Goal: Use online tool/utility: Utilize a website feature to perform a specific function

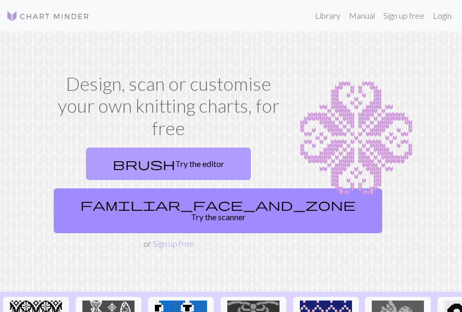
click at [181, 166] on link "brush Try the editor" at bounding box center [168, 163] width 165 height 32
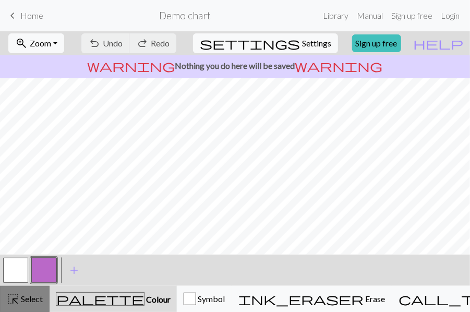
click at [25, 298] on span "Select" at bounding box center [30, 298] width 23 height 10
click at [35, 300] on span "Select" at bounding box center [30, 298] width 23 height 10
click at [317, 46] on span "Settings" at bounding box center [316, 43] width 29 height 13
select select "aran"
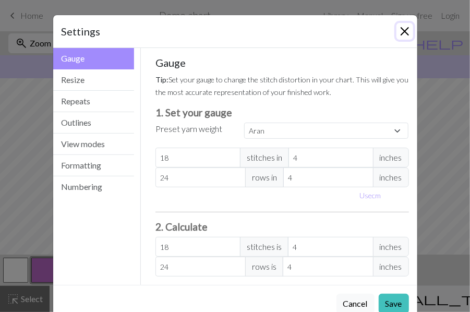
click at [396, 32] on button "Close" at bounding box center [404, 31] width 17 height 17
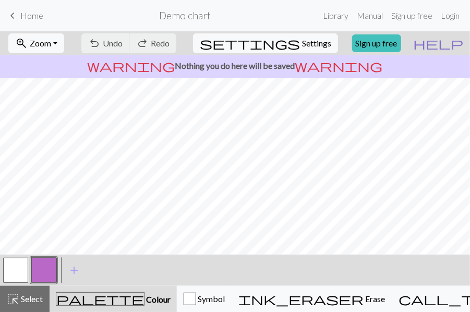
click at [458, 42] on span "help" at bounding box center [438, 43] width 50 height 15
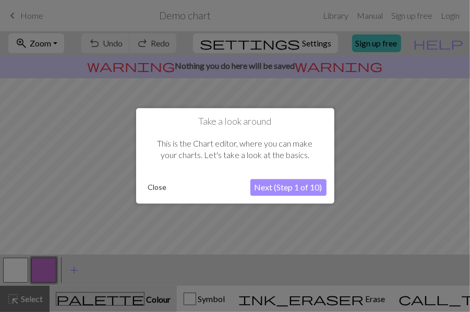
click at [154, 182] on button "Close" at bounding box center [157, 188] width 27 height 16
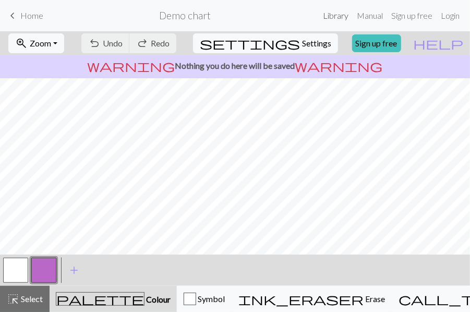
click at [328, 15] on link "Library" at bounding box center [335, 15] width 34 height 21
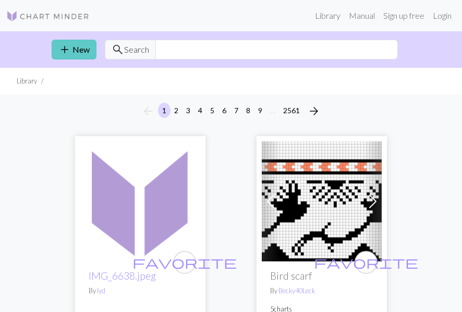
click at [85, 52] on link "add New" at bounding box center [74, 50] width 45 height 20
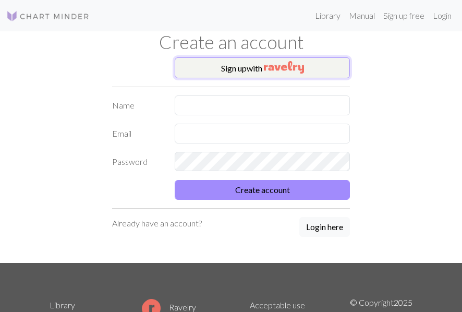
click at [224, 76] on button "Sign up with" at bounding box center [262, 67] width 175 height 21
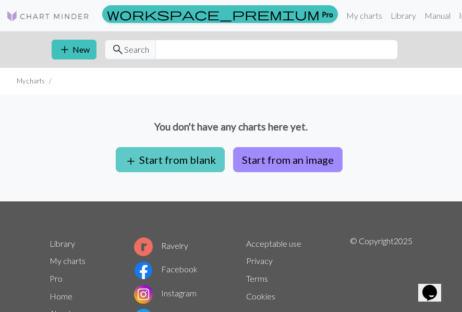
click at [191, 160] on button "add Start from blank" at bounding box center [170, 159] width 109 height 25
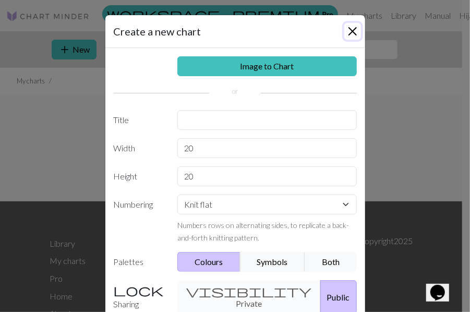
click at [349, 27] on button "Close" at bounding box center [352, 31] width 17 height 17
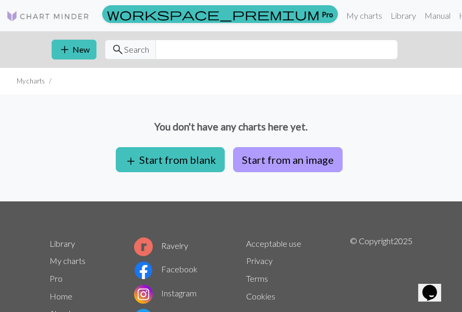
click at [265, 163] on button "Start from an image" at bounding box center [287, 159] width 109 height 25
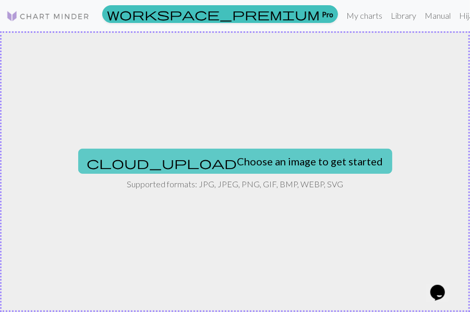
click at [270, 158] on button "cloud_upload Choose an image to get started" at bounding box center [235, 161] width 314 height 25
type input "C:\fakepath\il_1588xN.3049873440_7mcf.webp"
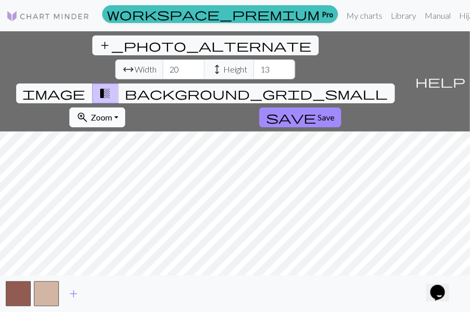
click at [125, 107] on button "zoom_in Zoom Zoom" at bounding box center [97, 117] width 56 height 20
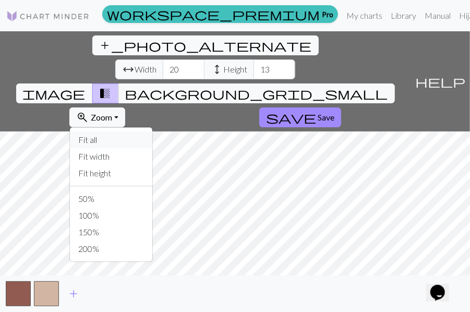
click at [152, 131] on button "Fit all" at bounding box center [111, 139] width 82 height 17
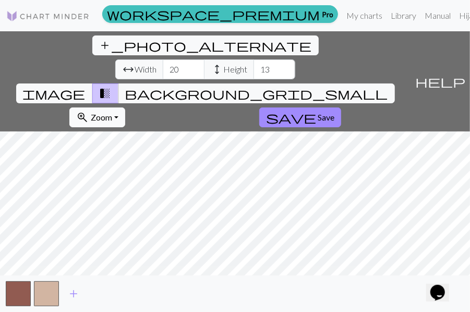
click at [112, 112] on span "Zoom" at bounding box center [101, 117] width 21 height 10
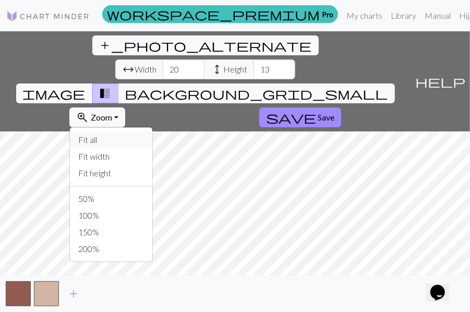
click at [152, 131] on button "Fit all" at bounding box center [111, 139] width 82 height 17
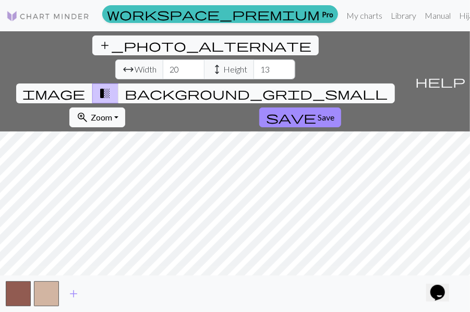
click at [299, 86] on span "background_grid_small" at bounding box center [256, 93] width 263 height 15
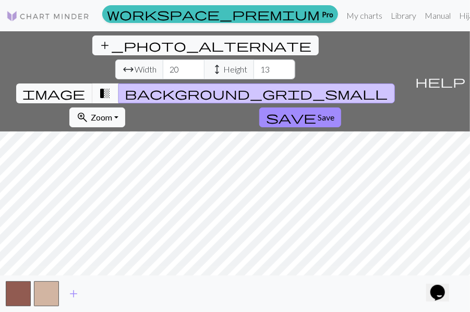
click at [112, 86] on span "transition_fade" at bounding box center [105, 93] width 13 height 15
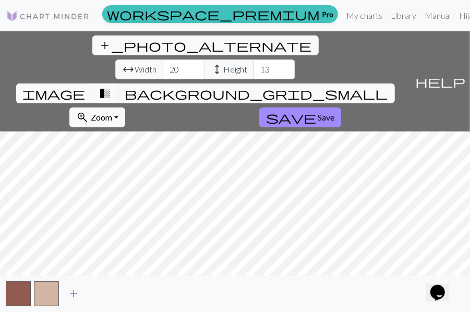
click at [70, 289] on span "add" at bounding box center [73, 293] width 13 height 15
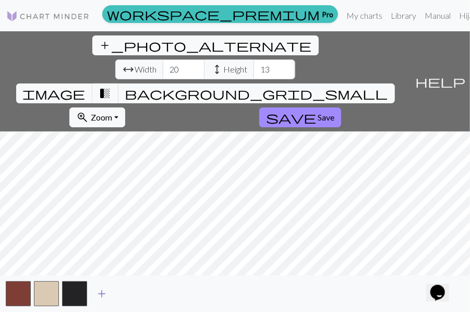
click at [70, 289] on button "button" at bounding box center [74, 293] width 25 height 25
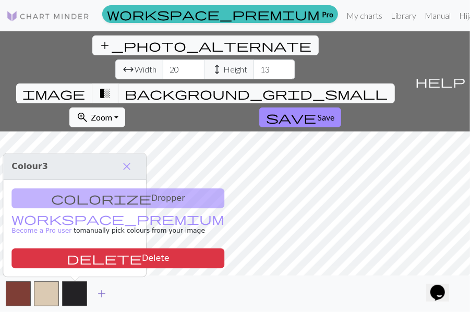
click at [97, 289] on span "add" at bounding box center [101, 293] width 13 height 15
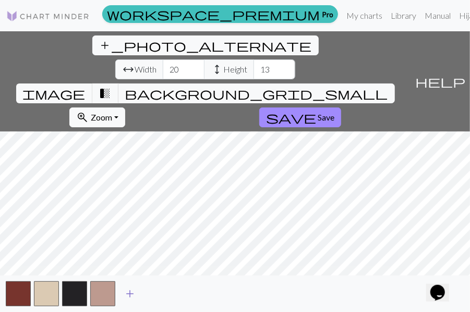
click at [97, 289] on button "button" at bounding box center [102, 293] width 25 height 25
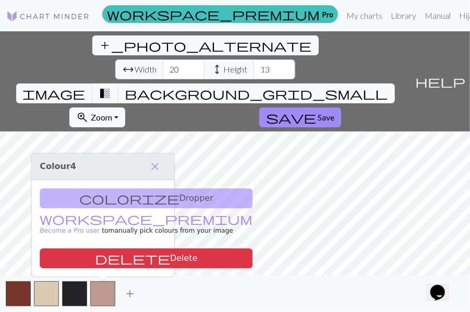
click at [97, 289] on button "button" at bounding box center [102, 293] width 25 height 25
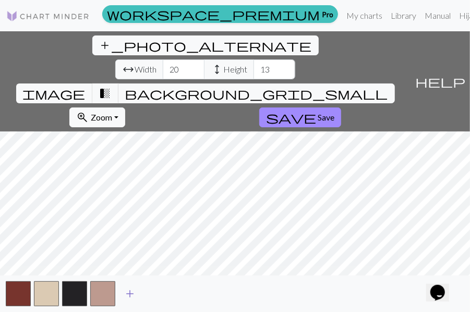
click at [119, 293] on button "add" at bounding box center [130, 294] width 26 height 20
click at [151, 293] on button "add" at bounding box center [158, 294] width 26 height 20
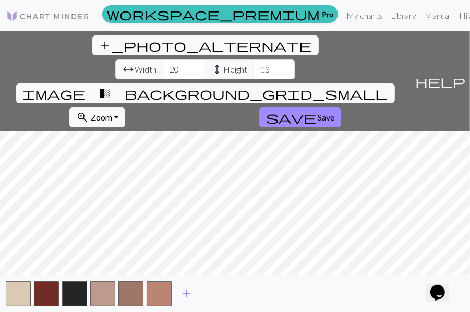
click at [182, 293] on span "add" at bounding box center [186, 293] width 13 height 15
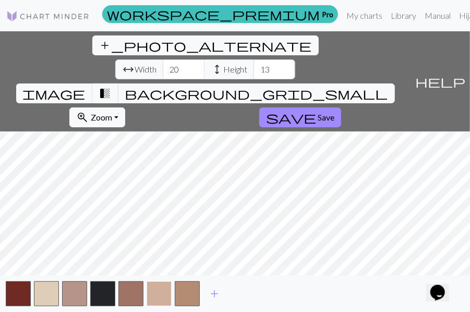
click at [153, 287] on button "button" at bounding box center [158, 293] width 25 height 25
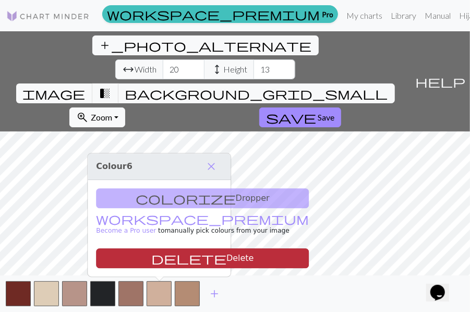
click at [156, 264] on button "delete Delete" at bounding box center [202, 258] width 213 height 20
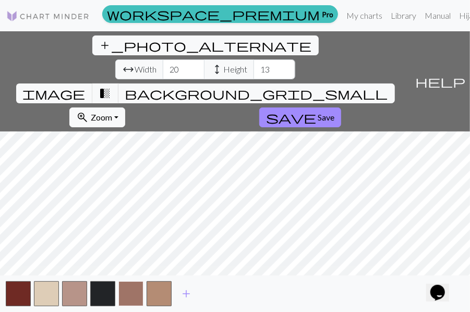
click at [132, 294] on button "button" at bounding box center [130, 293] width 25 height 25
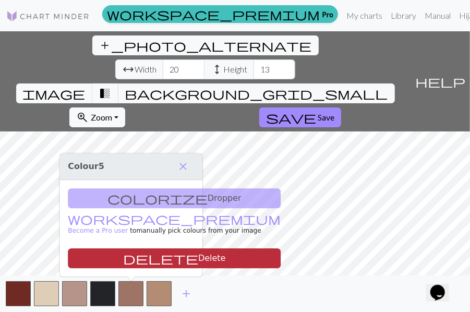
click at [140, 254] on button "delete Delete" at bounding box center [174, 258] width 213 height 20
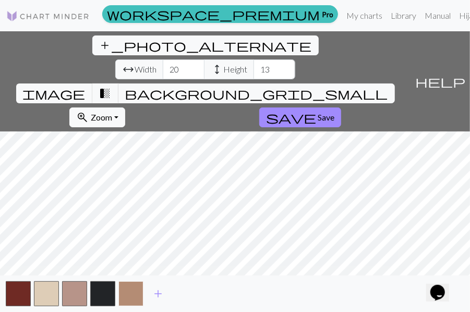
click at [128, 285] on button "button" at bounding box center [130, 293] width 25 height 25
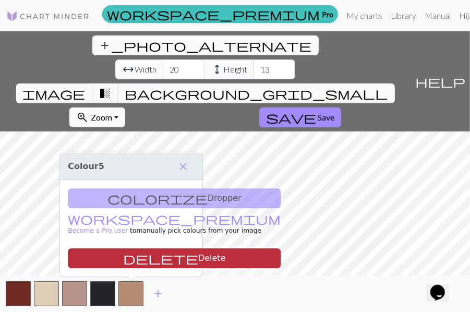
click at [136, 254] on button "delete Delete" at bounding box center [174, 258] width 213 height 20
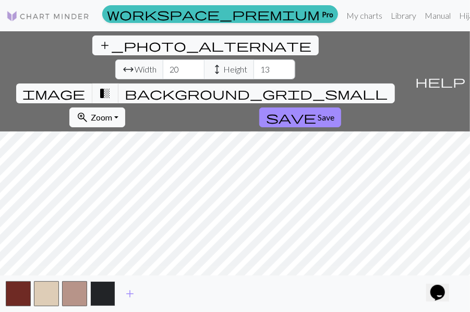
click at [107, 284] on button "button" at bounding box center [102, 293] width 25 height 25
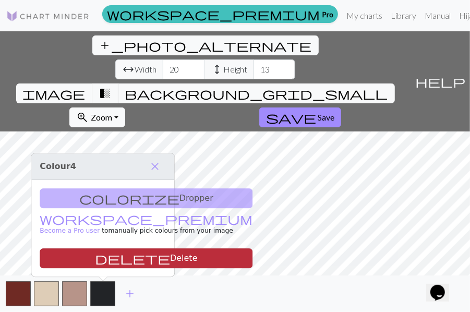
click at [126, 254] on button "delete Delete" at bounding box center [146, 258] width 213 height 20
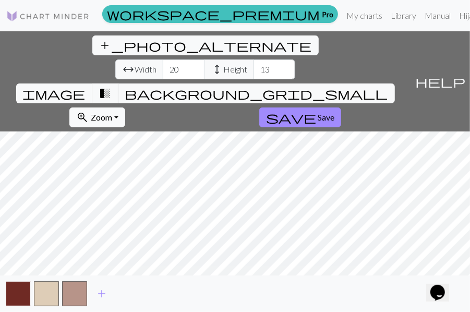
click at [23, 291] on button "button" at bounding box center [18, 293] width 25 height 25
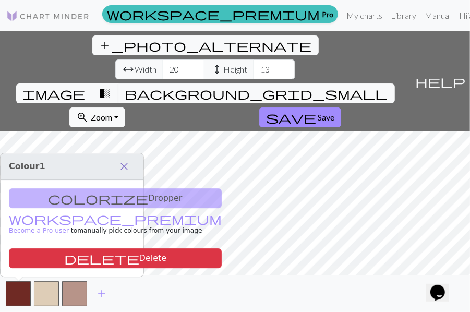
click at [129, 162] on span "close" at bounding box center [124, 166] width 13 height 15
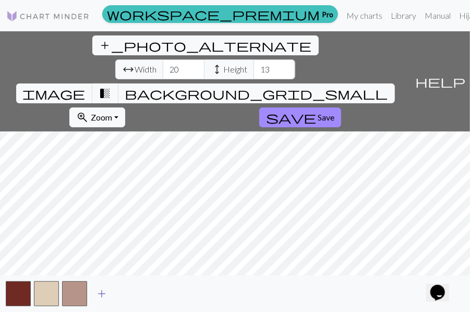
click at [107, 290] on button "add" at bounding box center [102, 294] width 26 height 20
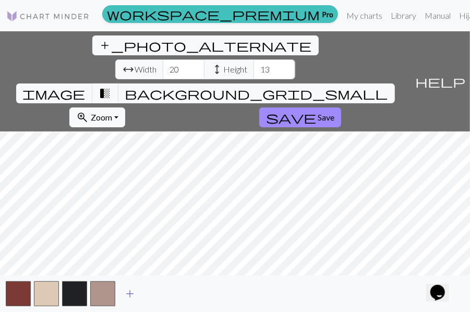
click at [107, 290] on button "button" at bounding box center [102, 293] width 25 height 25
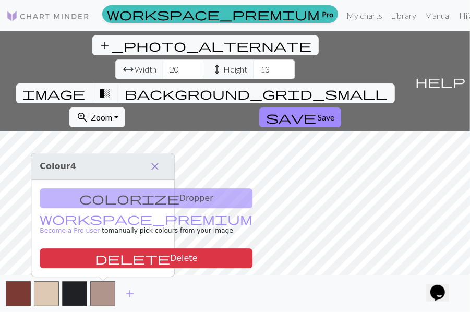
click at [155, 171] on span "close" at bounding box center [155, 166] width 13 height 15
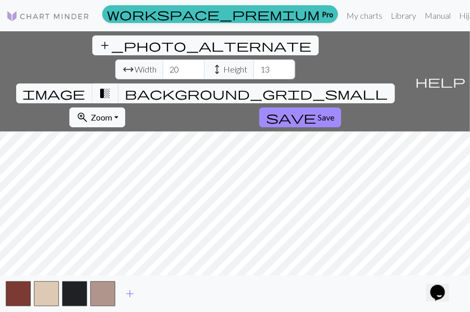
click at [211, 62] on span "height" at bounding box center [217, 69] width 13 height 15
click at [163, 59] on input "21" at bounding box center [184, 69] width 42 height 20
click at [163, 59] on input "22" at bounding box center [184, 69] width 42 height 20
click at [163, 59] on input "23" at bounding box center [184, 69] width 42 height 20
click at [163, 59] on input "24" at bounding box center [184, 69] width 42 height 20
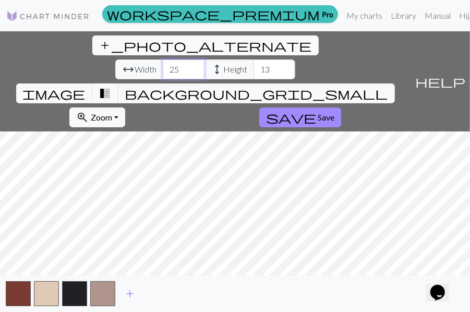
click at [163, 59] on input "25" at bounding box center [184, 69] width 42 height 20
click at [163, 59] on input "26" at bounding box center [184, 69] width 42 height 20
click at [163, 59] on input "27" at bounding box center [184, 69] width 42 height 20
click at [163, 59] on input "28" at bounding box center [184, 69] width 42 height 20
click at [163, 59] on input "29" at bounding box center [184, 69] width 42 height 20
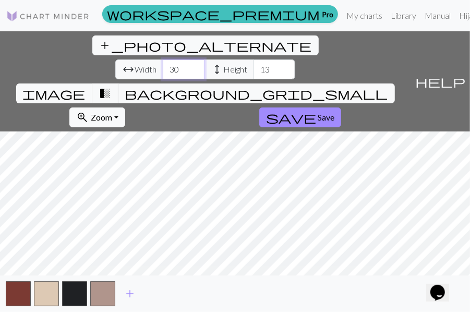
click at [163, 59] on input "30" at bounding box center [184, 69] width 42 height 20
click at [163, 59] on input "31" at bounding box center [184, 69] width 42 height 20
click at [163, 59] on input "32" at bounding box center [184, 69] width 42 height 20
click at [163, 59] on input "33" at bounding box center [184, 69] width 42 height 20
click at [163, 59] on input "34" at bounding box center [184, 69] width 42 height 20
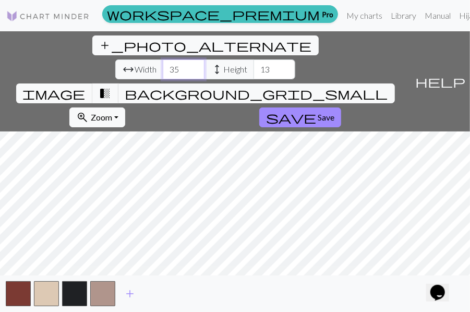
click at [163, 59] on input "35" at bounding box center [184, 69] width 42 height 20
click at [163, 59] on input "36" at bounding box center [184, 69] width 42 height 20
click at [163, 59] on input "37" at bounding box center [184, 69] width 42 height 20
click at [163, 59] on input "38" at bounding box center [184, 69] width 42 height 20
click at [163, 59] on input "39" at bounding box center [184, 69] width 42 height 20
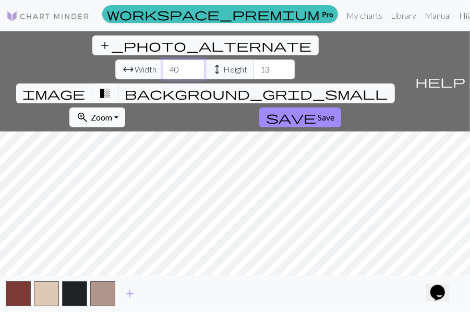
click at [163, 59] on input "40" at bounding box center [184, 69] width 42 height 20
click at [163, 59] on input "41" at bounding box center [184, 69] width 42 height 20
click at [163, 59] on input "42" at bounding box center [184, 69] width 42 height 20
click at [163, 59] on input "43" at bounding box center [184, 69] width 42 height 20
click at [163, 59] on input "44" at bounding box center [184, 69] width 42 height 20
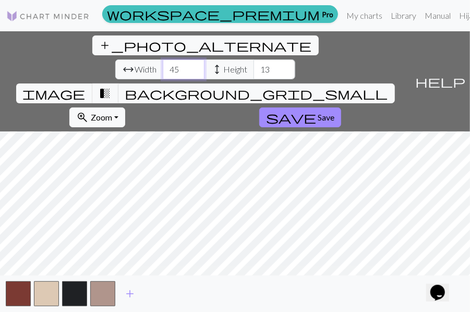
click at [163, 59] on input "45" at bounding box center [184, 69] width 42 height 20
click at [163, 59] on input "46" at bounding box center [184, 69] width 42 height 20
click at [163, 59] on input "47" at bounding box center [184, 69] width 42 height 20
click at [163, 59] on input "48" at bounding box center [184, 69] width 42 height 20
click at [163, 59] on input "49" at bounding box center [184, 69] width 42 height 20
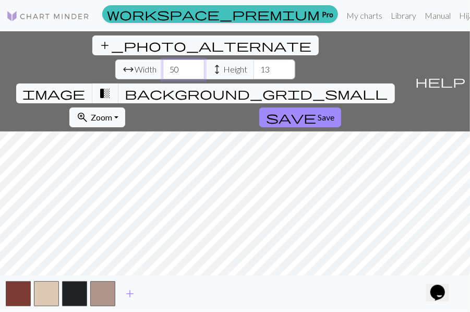
click at [163, 59] on input "50" at bounding box center [184, 69] width 42 height 20
click at [163, 59] on input "51" at bounding box center [184, 69] width 42 height 20
click at [163, 59] on input "52" at bounding box center [184, 69] width 42 height 20
click at [163, 59] on input "53" at bounding box center [184, 69] width 42 height 20
click at [163, 59] on input "54" at bounding box center [184, 69] width 42 height 20
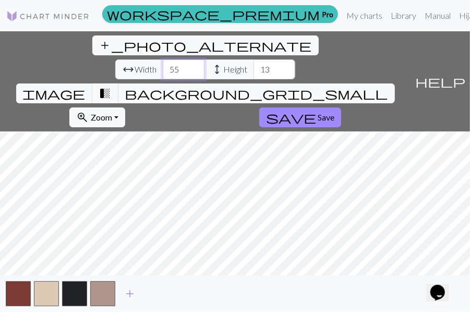
click at [163, 59] on input "55" at bounding box center [184, 69] width 42 height 20
type input "56"
click at [163, 59] on input "56" at bounding box center [184, 69] width 42 height 20
click at [253, 59] on input "14" at bounding box center [274, 69] width 42 height 20
click at [253, 59] on input "15" at bounding box center [274, 69] width 42 height 20
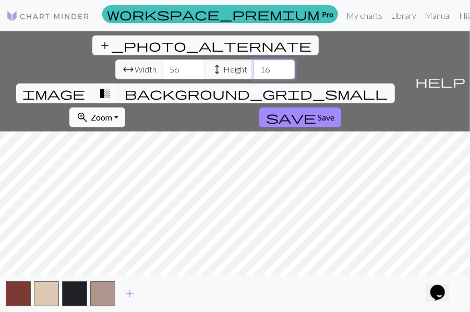
click at [253, 59] on input "16" at bounding box center [274, 69] width 42 height 20
click at [253, 59] on input "17" at bounding box center [274, 69] width 42 height 20
click at [253, 59] on input "18" at bounding box center [274, 69] width 42 height 20
click at [253, 59] on input "19" at bounding box center [274, 69] width 42 height 20
click at [253, 59] on input "20" at bounding box center [274, 69] width 42 height 20
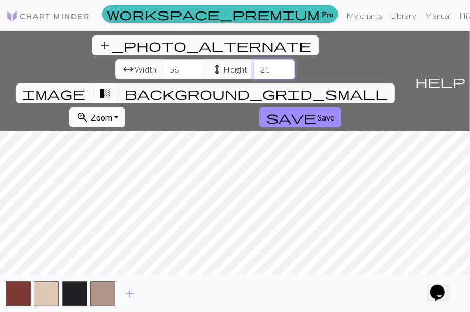
click at [253, 59] on input "21" at bounding box center [274, 69] width 42 height 20
click at [253, 59] on input "22" at bounding box center [274, 69] width 42 height 20
click at [253, 59] on input "23" at bounding box center [274, 69] width 42 height 20
click at [253, 59] on input "24" at bounding box center [274, 69] width 42 height 20
click at [253, 59] on input "25" at bounding box center [274, 69] width 42 height 20
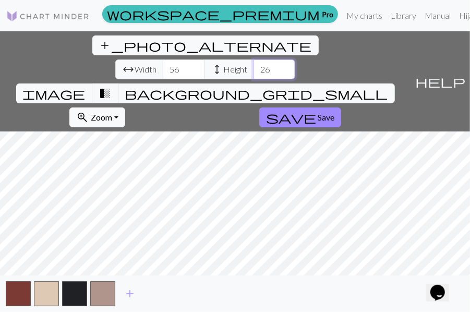
click at [253, 59] on input "26" at bounding box center [274, 69] width 42 height 20
click at [253, 59] on input "27" at bounding box center [274, 69] width 42 height 20
click at [253, 59] on input "28" at bounding box center [274, 69] width 42 height 20
click at [253, 59] on input "29" at bounding box center [274, 69] width 42 height 20
click at [253, 59] on input "30" at bounding box center [274, 69] width 42 height 20
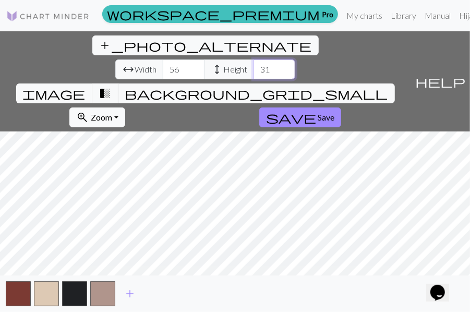
click at [253, 59] on input "31" at bounding box center [274, 69] width 42 height 20
click at [253, 59] on input "32" at bounding box center [274, 69] width 42 height 20
click at [253, 59] on input "33" at bounding box center [274, 69] width 42 height 20
click at [253, 59] on input "34" at bounding box center [274, 69] width 42 height 20
click at [253, 59] on input "35" at bounding box center [274, 69] width 42 height 20
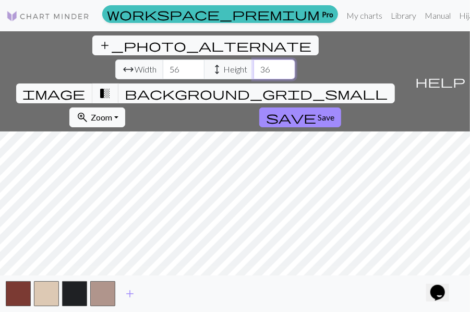
click at [253, 59] on input "36" at bounding box center [274, 69] width 42 height 20
click at [253, 59] on input "37" at bounding box center [274, 69] width 42 height 20
click at [253, 59] on input "38" at bounding box center [274, 69] width 42 height 20
click at [253, 59] on input "39" at bounding box center [274, 69] width 42 height 20
click at [253, 59] on input "40" at bounding box center [274, 69] width 42 height 20
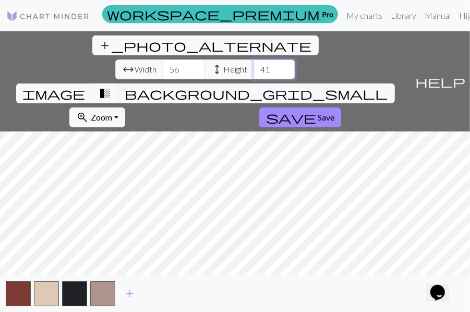
click at [253, 59] on input "41" at bounding box center [274, 69] width 42 height 20
click at [253, 59] on input "42" at bounding box center [274, 69] width 42 height 20
click at [253, 59] on input "43" at bounding box center [274, 69] width 42 height 20
click at [253, 59] on input "44" at bounding box center [274, 69] width 42 height 20
click at [253, 59] on input "45" at bounding box center [274, 69] width 42 height 20
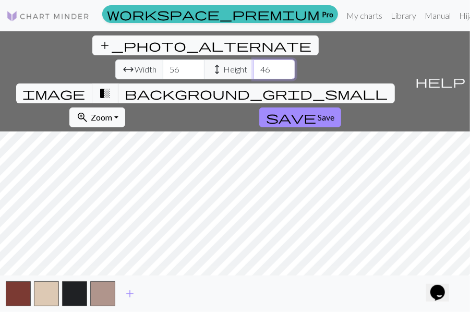
click at [253, 59] on input "46" at bounding box center [274, 69] width 42 height 20
click at [253, 59] on input "47" at bounding box center [274, 69] width 42 height 20
click at [253, 59] on input "49" at bounding box center [274, 69] width 42 height 20
click at [253, 59] on input "50" at bounding box center [274, 69] width 42 height 20
click at [253, 59] on input "51" at bounding box center [274, 69] width 42 height 20
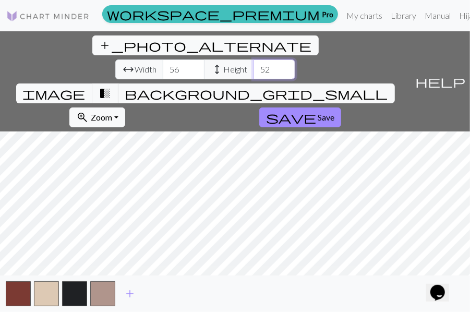
click at [253, 59] on input "52" at bounding box center [274, 69] width 42 height 20
click at [253, 59] on input "53" at bounding box center [274, 69] width 42 height 20
click at [253, 59] on input "54" at bounding box center [274, 69] width 42 height 20
click at [253, 59] on input "55" at bounding box center [274, 69] width 42 height 20
click at [253, 59] on input "56" at bounding box center [274, 69] width 42 height 20
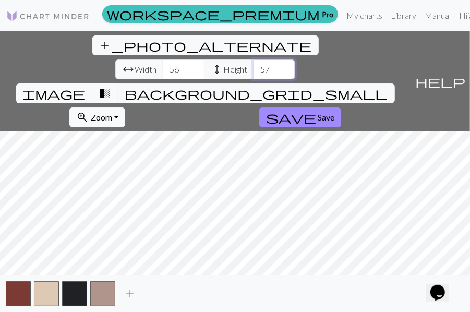
type input "57"
click at [253, 59] on input "57" at bounding box center [274, 69] width 42 height 20
click at [163, 59] on input "57" at bounding box center [184, 69] width 42 height 20
click at [163, 59] on input "58" at bounding box center [184, 69] width 42 height 20
click at [163, 59] on input "59" at bounding box center [184, 69] width 42 height 20
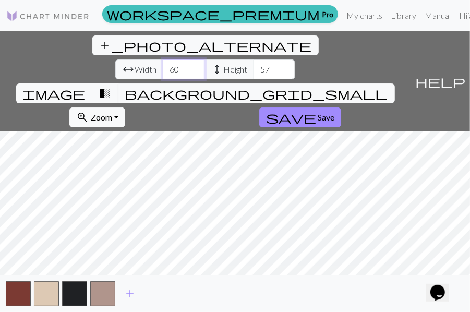
click at [163, 59] on input "60" at bounding box center [184, 69] width 42 height 20
click at [163, 59] on input "61" at bounding box center [184, 69] width 42 height 20
click at [163, 59] on input "62" at bounding box center [184, 69] width 42 height 20
click at [163, 59] on input "63" at bounding box center [184, 69] width 42 height 20
click at [163, 59] on input "64" at bounding box center [184, 69] width 42 height 20
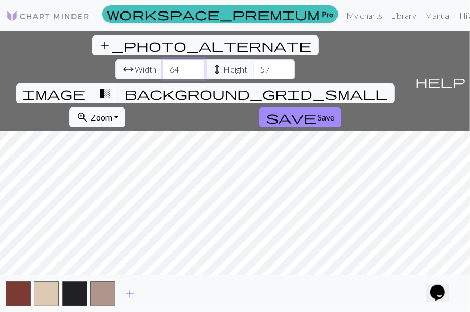
click at [163, 59] on input "65" at bounding box center [184, 69] width 42 height 20
click at [163, 59] on input "66" at bounding box center [184, 69] width 42 height 20
click at [163, 59] on input "67" at bounding box center [184, 69] width 42 height 20
click at [163, 59] on input "68" at bounding box center [184, 69] width 42 height 20
click at [163, 59] on input "69" at bounding box center [184, 69] width 42 height 20
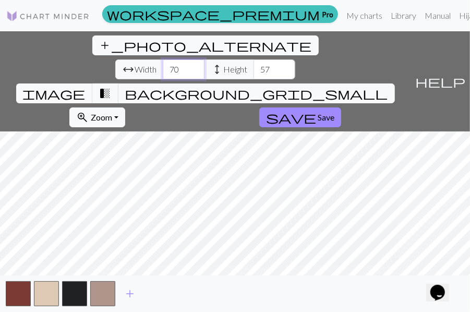
click at [163, 59] on input "70" at bounding box center [184, 69] width 42 height 20
click at [163, 59] on input "71" at bounding box center [184, 69] width 42 height 20
click at [163, 59] on input "72" at bounding box center [184, 69] width 42 height 20
click at [163, 59] on input "73" at bounding box center [184, 69] width 42 height 20
click at [163, 59] on input "74" at bounding box center [184, 69] width 42 height 20
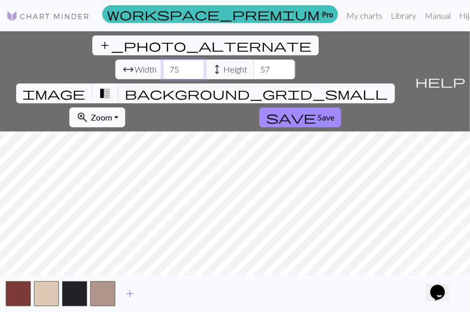
click at [163, 59] on input "75" at bounding box center [184, 69] width 42 height 20
click at [163, 59] on input "76" at bounding box center [184, 69] width 42 height 20
click at [163, 59] on input "77" at bounding box center [184, 69] width 42 height 20
click at [163, 59] on input "78" at bounding box center [184, 69] width 42 height 20
click at [163, 59] on input "79" at bounding box center [184, 69] width 42 height 20
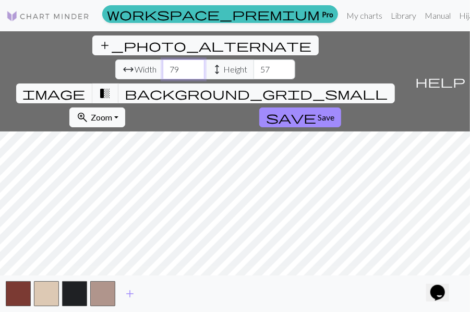
click at [163, 59] on input "80" at bounding box center [184, 69] width 42 height 20
click at [163, 59] on input "81" at bounding box center [184, 69] width 42 height 20
click at [163, 59] on input "82" at bounding box center [184, 69] width 42 height 20
click at [163, 59] on input "83" at bounding box center [184, 69] width 42 height 20
click at [163, 59] on input "84" at bounding box center [184, 69] width 42 height 20
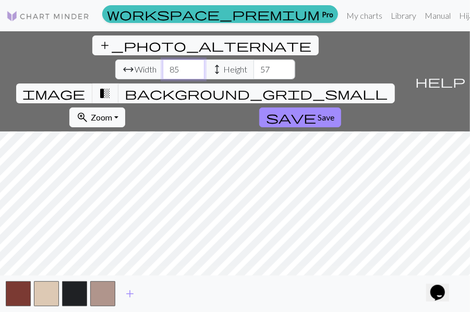
click at [163, 59] on input "85" at bounding box center [184, 69] width 42 height 20
click at [163, 59] on input "86" at bounding box center [184, 69] width 42 height 20
click at [163, 59] on input "87" at bounding box center [184, 69] width 42 height 20
click at [163, 59] on input "88" at bounding box center [184, 69] width 42 height 20
click at [163, 59] on input "89" at bounding box center [184, 69] width 42 height 20
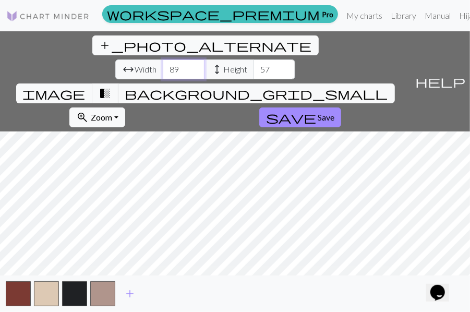
click at [163, 59] on input "90" at bounding box center [184, 69] width 42 height 20
click at [163, 59] on input "91" at bounding box center [184, 69] width 42 height 20
click at [163, 59] on input "92" at bounding box center [184, 69] width 42 height 20
click at [163, 59] on input "93" at bounding box center [184, 69] width 42 height 20
click at [163, 59] on input "94" at bounding box center [184, 69] width 42 height 20
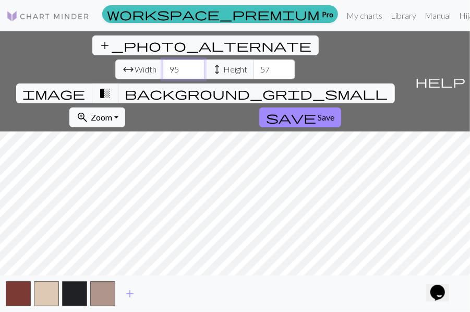
click at [163, 59] on input "95" at bounding box center [184, 69] width 42 height 20
click at [163, 59] on input "96" at bounding box center [184, 69] width 42 height 20
click at [163, 59] on input "97" at bounding box center [184, 69] width 42 height 20
click at [163, 59] on input "98" at bounding box center [184, 69] width 42 height 20
click at [163, 59] on input "99" at bounding box center [184, 69] width 42 height 20
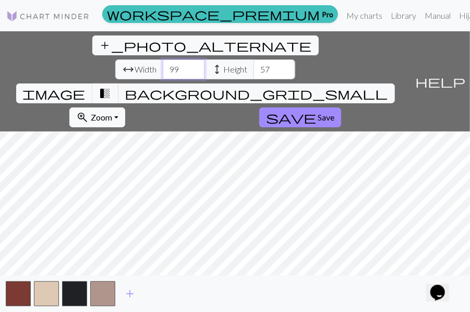
click at [163, 59] on input "100" at bounding box center [184, 69] width 42 height 20
click at [163, 59] on input "101" at bounding box center [184, 69] width 42 height 20
click at [163, 59] on input "102" at bounding box center [184, 69] width 42 height 20
click at [163, 59] on input "103" at bounding box center [184, 69] width 42 height 20
click at [163, 59] on input "104" at bounding box center [184, 69] width 42 height 20
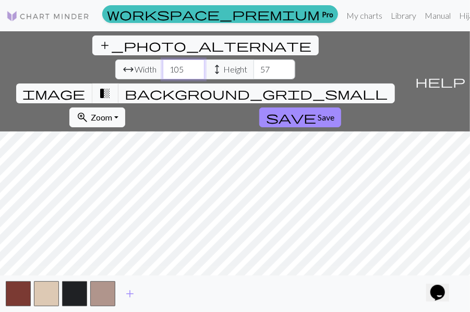
click at [163, 59] on input "105" at bounding box center [184, 69] width 42 height 20
click at [163, 59] on input "106" at bounding box center [184, 69] width 42 height 20
click at [163, 59] on input "107" at bounding box center [184, 69] width 42 height 20
click at [163, 59] on input "108" at bounding box center [184, 69] width 42 height 20
click at [163, 59] on input "109" at bounding box center [184, 69] width 42 height 20
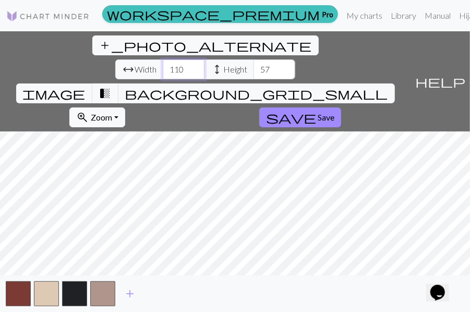
click at [163, 59] on input "110" at bounding box center [184, 69] width 42 height 20
click at [163, 59] on input "111" at bounding box center [184, 69] width 42 height 20
click at [163, 59] on input "112" at bounding box center [184, 69] width 42 height 20
click at [163, 59] on input "113" at bounding box center [184, 69] width 42 height 20
type input "114"
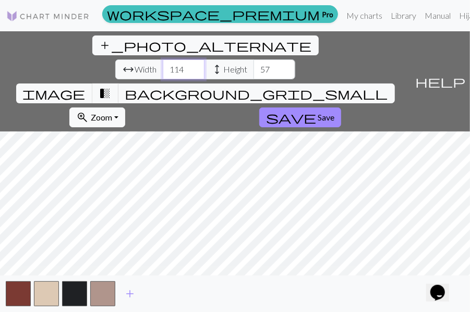
click at [163, 59] on input "114" at bounding box center [184, 69] width 42 height 20
click at [305, 86] on span "background_grid_small" at bounding box center [256, 93] width 263 height 15
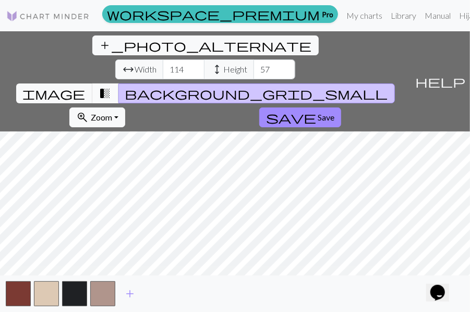
click at [112, 86] on span "transition_fade" at bounding box center [105, 93] width 13 height 15
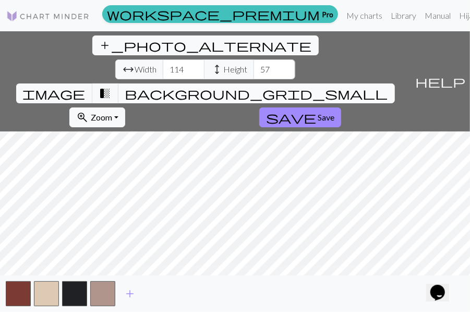
click at [310, 83] on button "background_grid_small" at bounding box center [256, 93] width 276 height 20
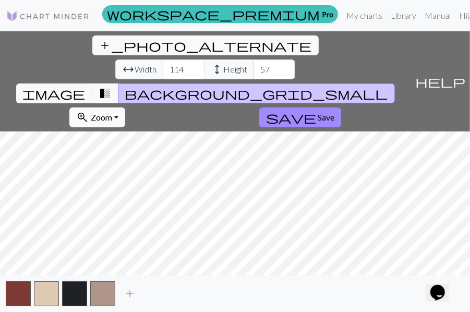
click at [112, 112] on span "Zoom" at bounding box center [101, 117] width 21 height 10
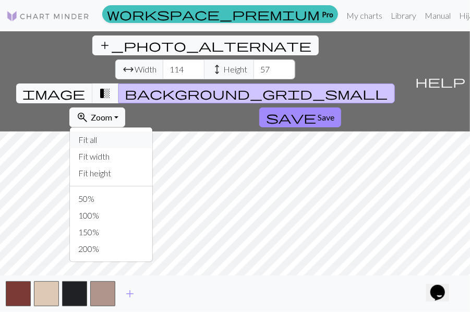
click at [152, 131] on button "Fit all" at bounding box center [111, 139] width 82 height 17
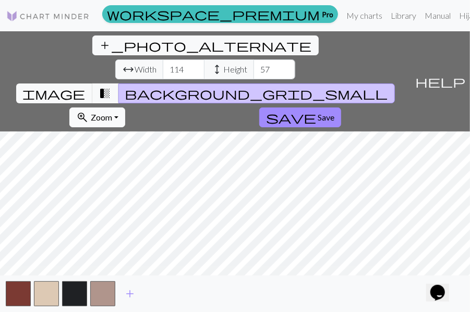
click at [125, 107] on button "zoom_in Zoom Zoom" at bounding box center [97, 117] width 56 height 20
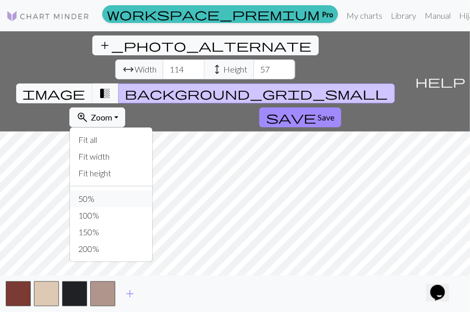
click at [152, 190] on button "50%" at bounding box center [111, 198] width 82 height 17
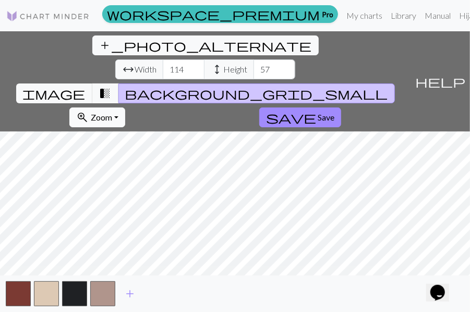
click at [112, 112] on span "Zoom" at bounding box center [101, 117] width 21 height 10
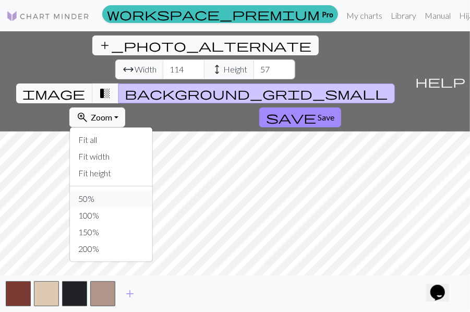
click at [152, 190] on button "50%" at bounding box center [111, 198] width 82 height 17
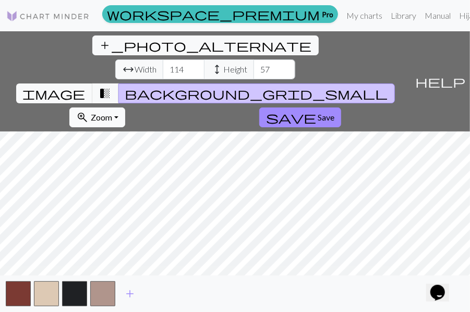
click at [112, 112] on span "Zoom" at bounding box center [101, 117] width 21 height 10
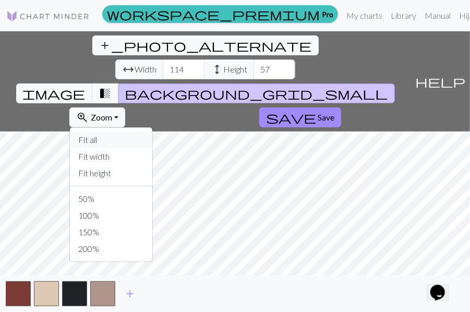
click at [152, 131] on button "Fit all" at bounding box center [111, 139] width 82 height 17
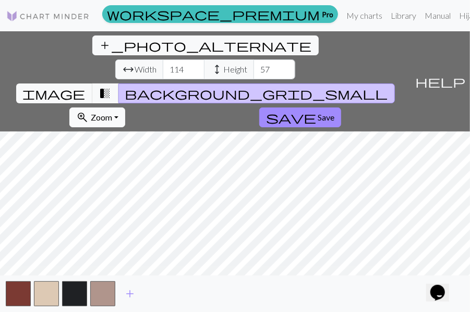
click at [89, 110] on span "zoom_in" at bounding box center [82, 117] width 13 height 15
click at [253, 59] on input "58" at bounding box center [274, 69] width 42 height 20
click at [253, 59] on input "59" at bounding box center [274, 69] width 42 height 20
click at [253, 59] on input "60" at bounding box center [274, 69] width 42 height 20
click at [253, 59] on input "61" at bounding box center [274, 69] width 42 height 20
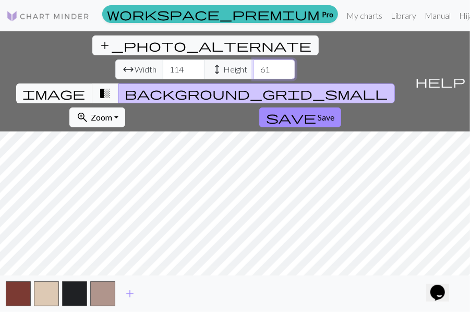
click at [253, 59] on input "62" at bounding box center [274, 69] width 42 height 20
click at [253, 59] on input "63" at bounding box center [274, 69] width 42 height 20
click at [253, 59] on input "64" at bounding box center [274, 69] width 42 height 20
click at [253, 59] on input "65" at bounding box center [274, 69] width 42 height 20
click at [253, 59] on input "66" at bounding box center [274, 69] width 42 height 20
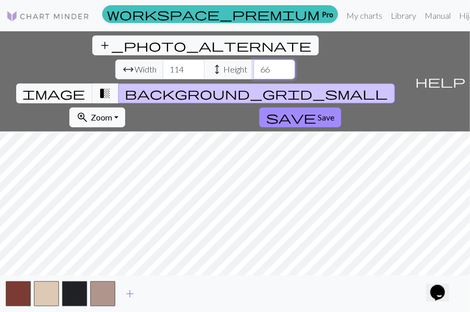
click at [253, 59] on input "67" at bounding box center [274, 69] width 42 height 20
click at [253, 59] on input "68" at bounding box center [274, 69] width 42 height 20
click at [253, 59] on input "69" at bounding box center [274, 69] width 42 height 20
click at [253, 59] on input "70" at bounding box center [274, 69] width 42 height 20
click at [253, 59] on input "71" at bounding box center [274, 69] width 42 height 20
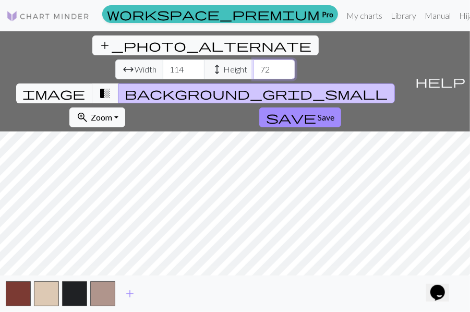
click at [253, 59] on input "72" at bounding box center [274, 69] width 42 height 20
click at [253, 59] on input "73" at bounding box center [274, 69] width 42 height 20
click at [253, 59] on input "74" at bounding box center [274, 69] width 42 height 20
click at [253, 59] on input "75" at bounding box center [274, 69] width 42 height 20
click at [253, 59] on input "76" at bounding box center [274, 69] width 42 height 20
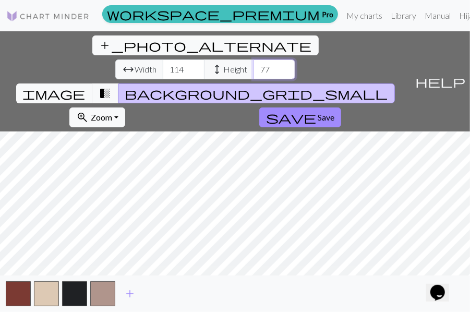
click at [253, 59] on input "77" at bounding box center [274, 69] width 42 height 20
click at [253, 59] on input "78" at bounding box center [274, 69] width 42 height 20
type input "79"
click at [253, 59] on input "79" at bounding box center [274, 69] width 42 height 20
click at [104, 300] on button "button" at bounding box center [102, 293] width 25 height 25
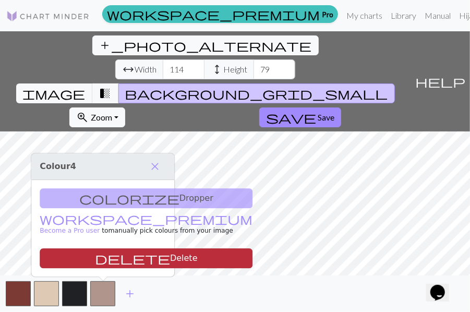
click at [113, 258] on button "delete Delete" at bounding box center [146, 258] width 213 height 20
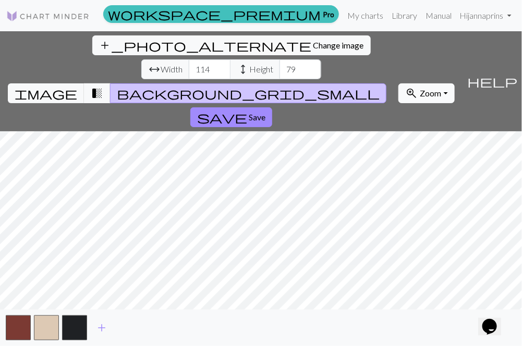
click at [420, 88] on span "Zoom" at bounding box center [430, 93] width 21 height 10
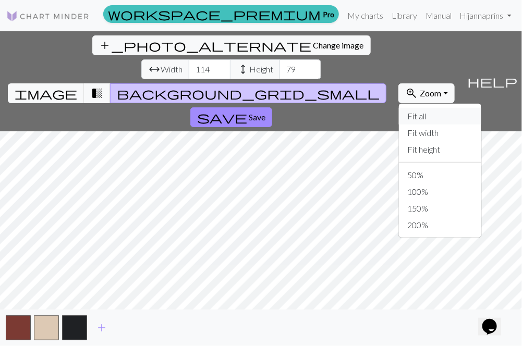
click at [418, 108] on button "Fit all" at bounding box center [440, 116] width 82 height 17
